Goal: Information Seeking & Learning: Learn about a topic

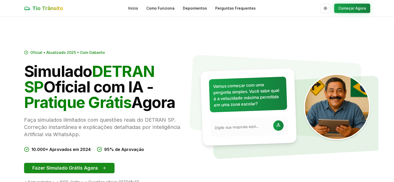
click at [83, 165] on button "Fazer Simulado Grátis Agora" at bounding box center [69, 168] width 90 height 10
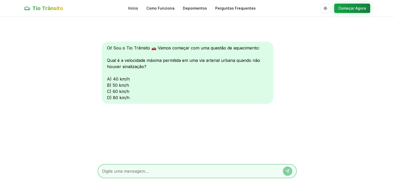
click at [171, 171] on textarea at bounding box center [190, 171] width 176 height 6
type textarea "80"
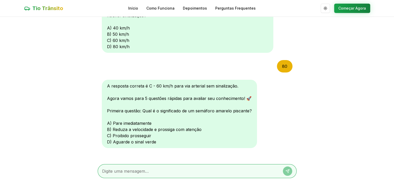
scroll to position [56, 0]
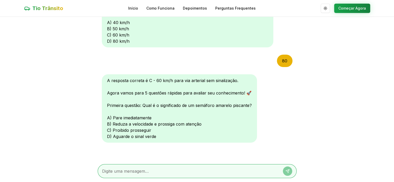
type textarea "b"
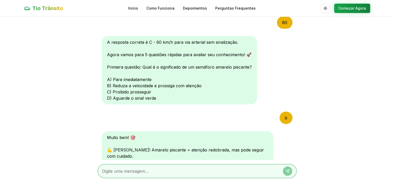
scroll to position [191, 0]
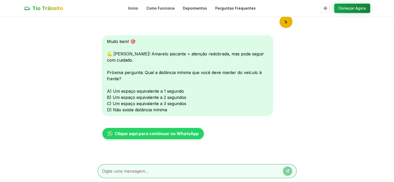
type textarea "3"
type textarea "2"
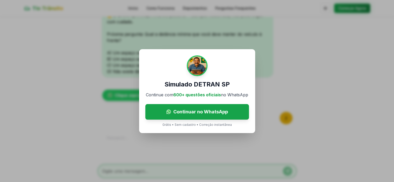
scroll to position [249, 0]
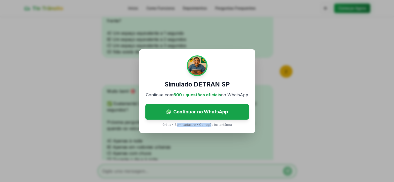
drag, startPoint x: 210, startPoint y: 126, endPoint x: 176, endPoint y: 125, distance: 33.9
click at [176, 125] on p "Grátis • Sem cadastro • Correção instantânea" at bounding box center [196, 125] width 69 height 4
click at [163, 178] on div "Simulado DETRAN SP Continue com 600+ questões oficiais no WhatsApp Continuar no…" at bounding box center [197, 91] width 394 height 182
click at [108, 75] on div "Simulado DETRAN SP Continue com 600+ questões oficiais no WhatsApp Continuar no…" at bounding box center [197, 91] width 394 height 182
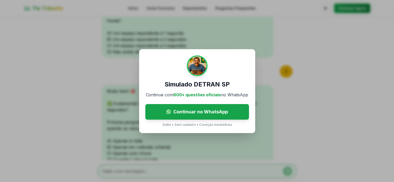
drag, startPoint x: 380, startPoint y: 2, endPoint x: 316, endPoint y: 49, distance: 79.9
click at [316, 49] on div "Simulado DETRAN SP Continue com 600+ questões oficiais no WhatsApp Continuar no…" at bounding box center [197, 91] width 394 height 182
click at [169, 127] on div "Simulado DETRAN SP Continue com 600+ questões oficiais no WhatsApp Continuar no…" at bounding box center [197, 91] width 116 height 84
